Goal: Transaction & Acquisition: Purchase product/service

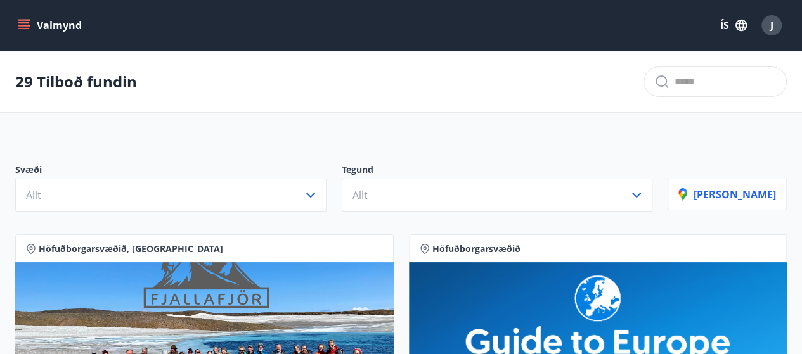
click at [25, 20] on icon "menu" at bounding box center [25, 20] width 14 height 1
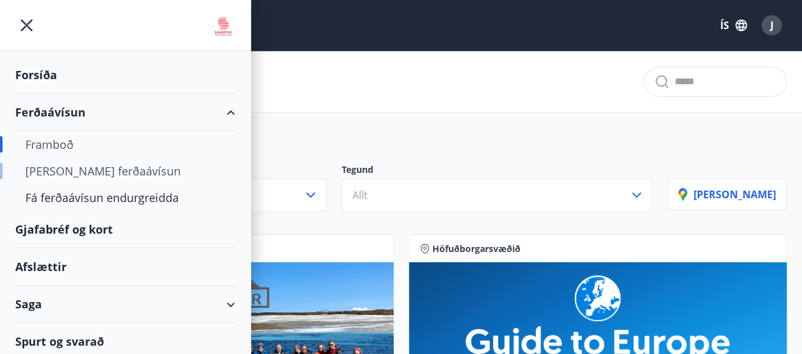
click at [90, 169] on div "[PERSON_NAME] ferðaávísun" at bounding box center [125, 171] width 200 height 27
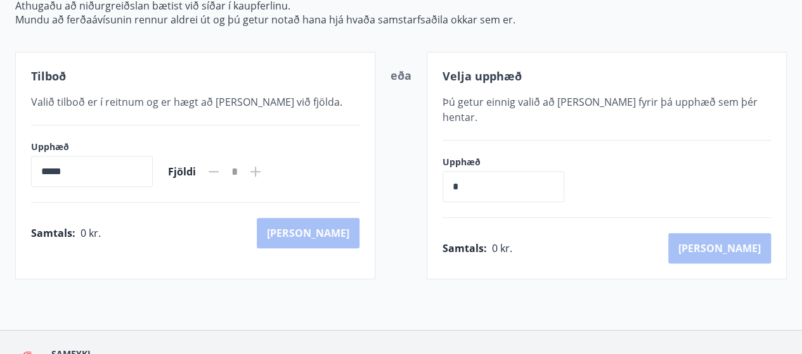
scroll to position [141, 0]
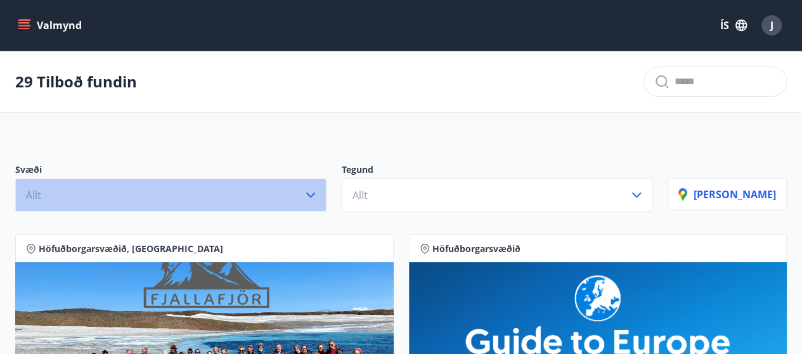
click at [318, 188] on icon "button" at bounding box center [310, 195] width 15 height 15
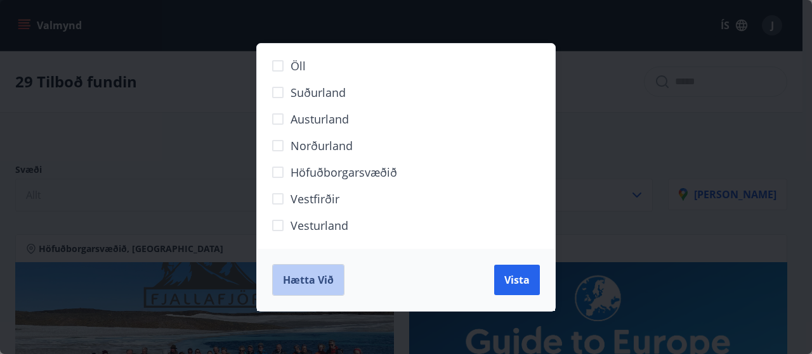
click at [302, 272] on button "Hætta við" at bounding box center [308, 280] width 72 height 32
